Goal: Transaction & Acquisition: Purchase product/service

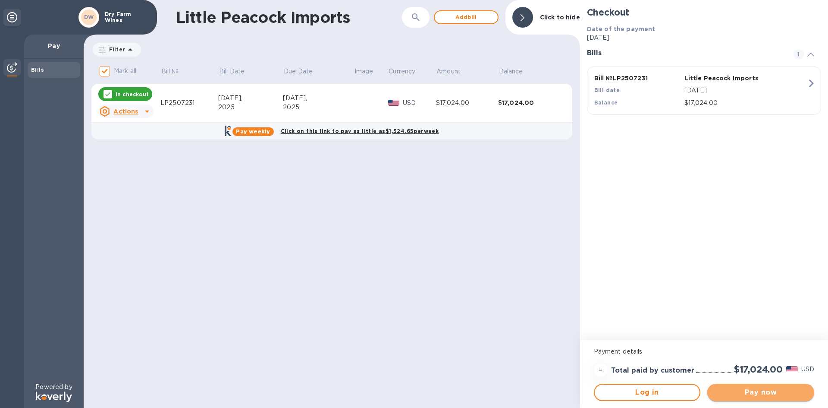
click at [770, 389] on span "Pay now" at bounding box center [760, 392] width 93 height 10
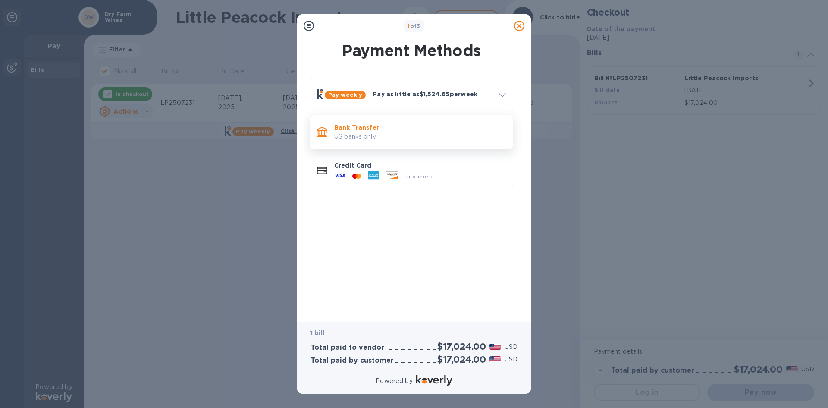
click at [426, 132] on p "US banks only." at bounding box center [420, 136] width 172 height 9
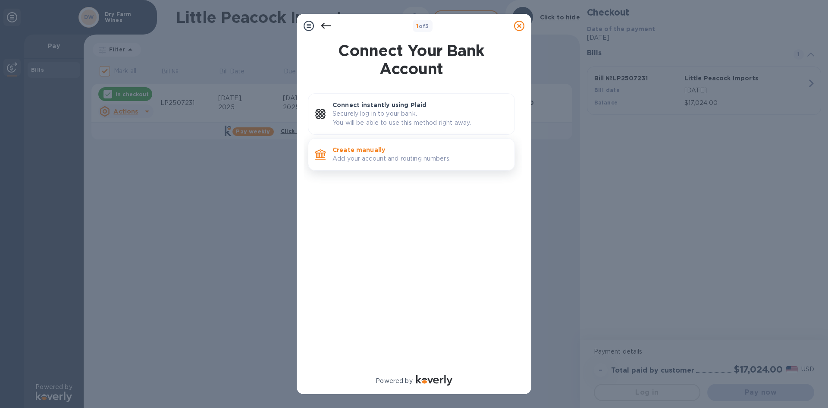
click at [432, 152] on p "Create manually" at bounding box center [420, 149] width 175 height 9
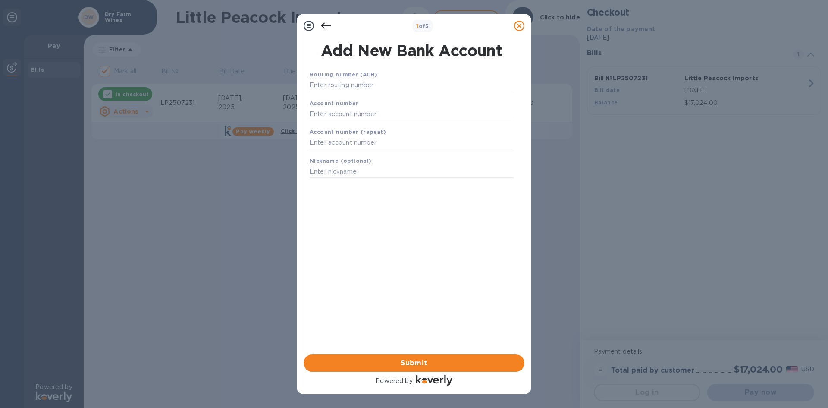
click at [329, 28] on icon at bounding box center [326, 26] width 10 height 10
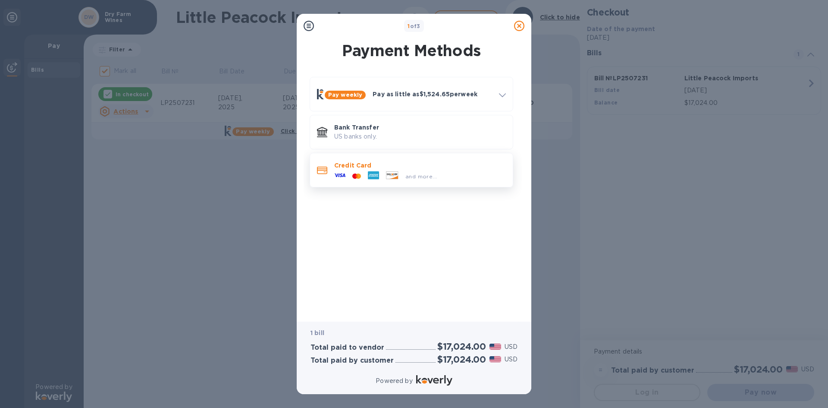
click at [365, 160] on div "Credit Card and more..." at bounding box center [420, 169] width 179 height 25
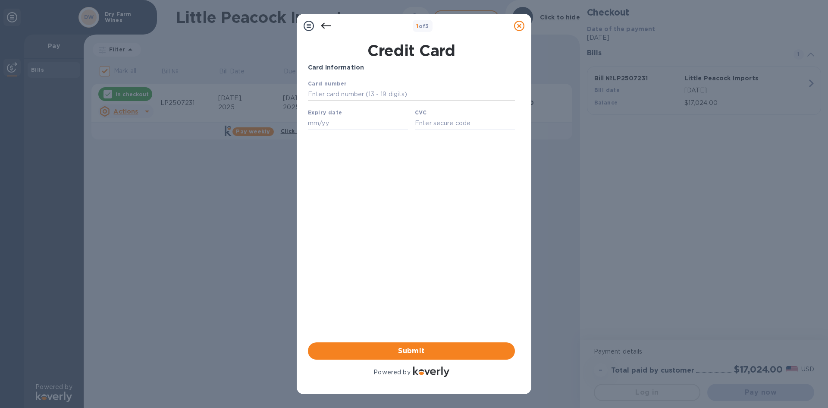
click at [359, 97] on input "text" at bounding box center [411, 94] width 207 height 13
click at [401, 94] on input "text" at bounding box center [411, 94] width 207 height 13
paste input "[CREDIT_CARD_NUMBER]"
type input "[CREDIT_CARD_NUMBER]"
click at [320, 129] on input "text" at bounding box center [358, 122] width 100 height 13
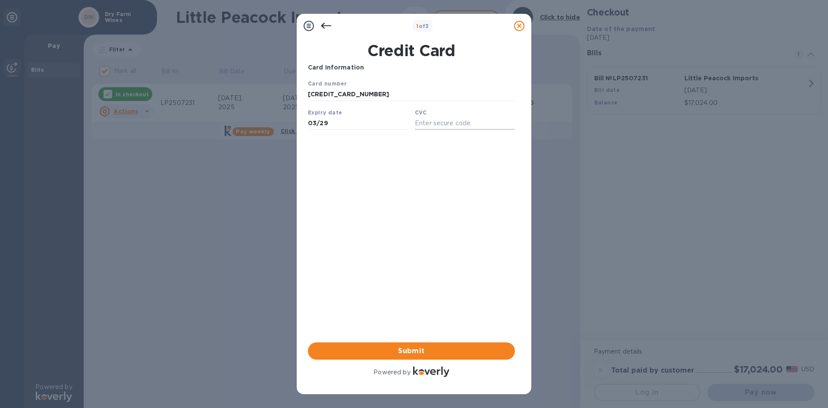
type input "03/29"
click at [423, 129] on input "text" at bounding box center [465, 122] width 100 height 13
click at [430, 125] on input "text" at bounding box center [465, 122] width 100 height 13
type input "172"
click at [429, 169] on div "Card Information Your browser does not support iframes Submit Powered by" at bounding box center [411, 220] width 207 height 315
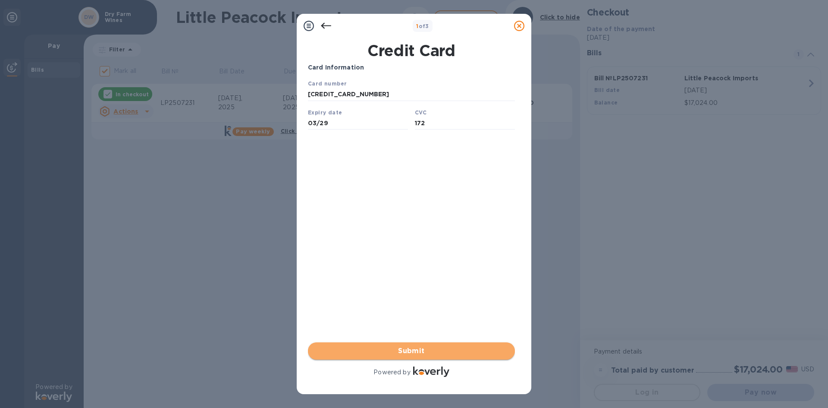
click at [459, 356] on button "Submit" at bounding box center [411, 350] width 207 height 17
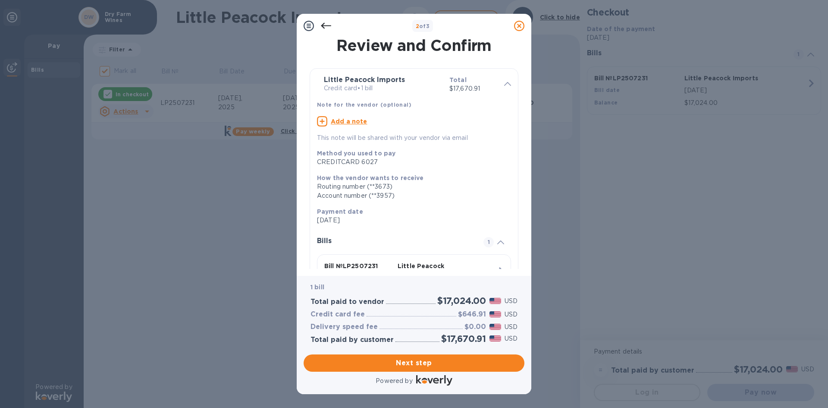
click at [326, 28] on icon at bounding box center [326, 26] width 10 height 10
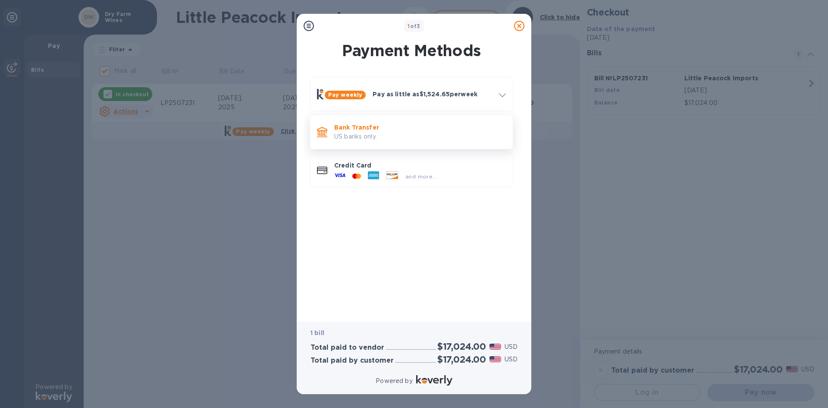
click at [356, 123] on p "Bank Transfer" at bounding box center [420, 127] width 172 height 9
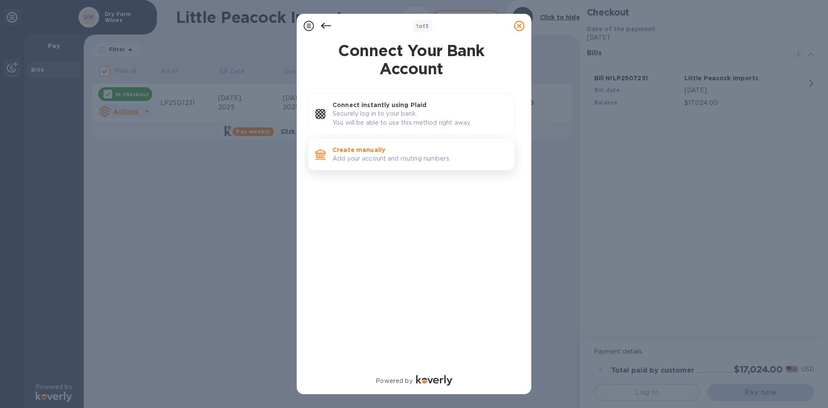
click at [355, 160] on p "Add your account and routing numbers." at bounding box center [420, 158] width 175 height 9
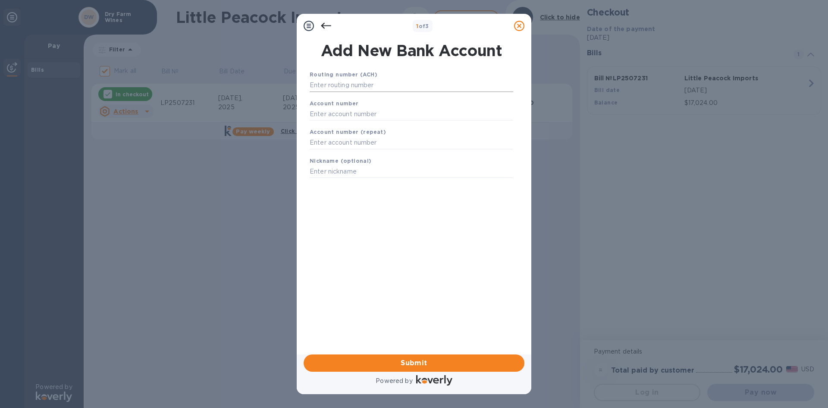
click at [342, 83] on input "text" at bounding box center [412, 85] width 204 height 13
click at [337, 84] on input "text" at bounding box center [412, 85] width 204 height 13
type input "063107513"
click at [337, 124] on input "text" at bounding box center [412, 124] width 204 height 13
type input "6046940752"
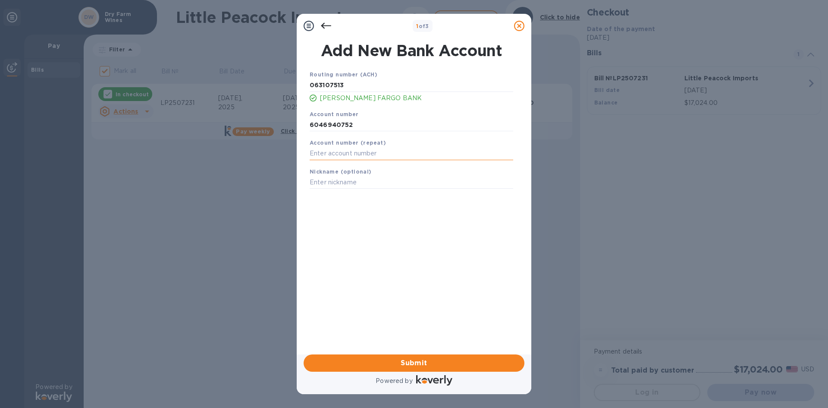
click at [346, 157] on input "text" at bounding box center [412, 153] width 204 height 13
type input "6046940752"
click at [346, 182] on input "text" at bounding box center [412, 182] width 204 height 13
type input "WF"
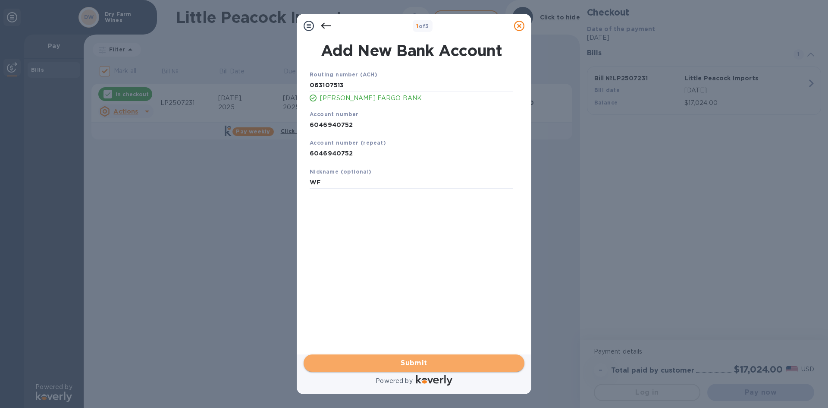
click at [418, 365] on span "Submit" at bounding box center [414, 363] width 207 height 10
